Goal: Task Accomplishment & Management: Manage account settings

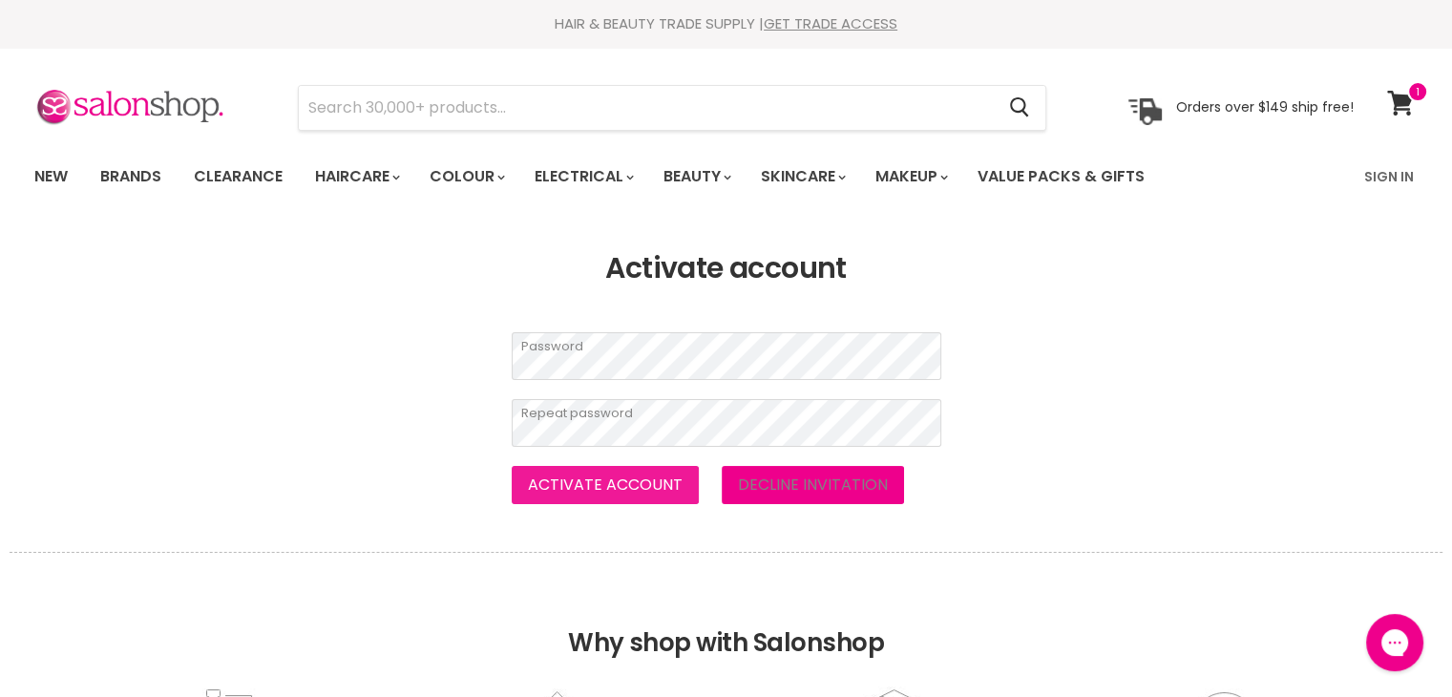
click at [645, 479] on button "Activate account" at bounding box center [605, 485] width 187 height 38
